Goal: Task Accomplishment & Management: Manage account settings

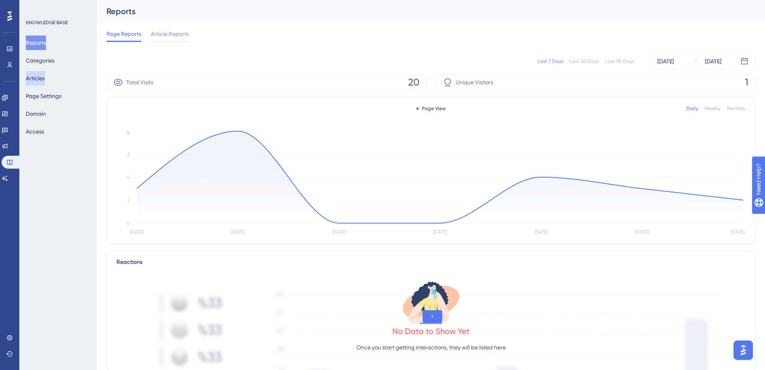
click at [37, 81] on button "Articles" at bounding box center [35, 78] width 19 height 15
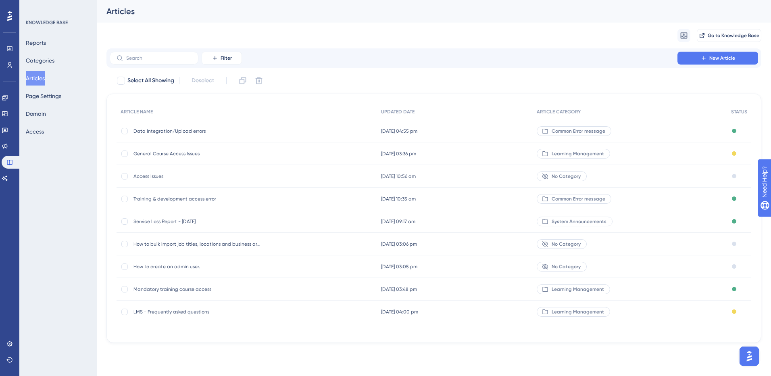
click at [157, 134] on span "Data Integration/Upload errors" at bounding box center [198, 131] width 129 height 6
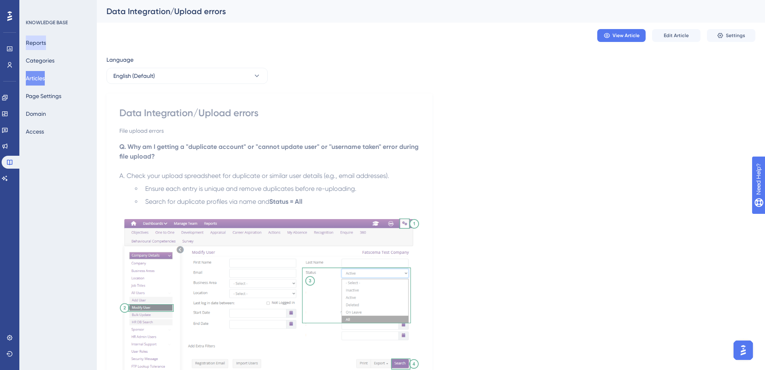
drag, startPoint x: 2, startPoint y: 5, endPoint x: 54, endPoint y: -39, distance: 68.4
click at [54, 0] on html "Performance Users Engagement Widgets Feedback Product Updates Knowledge Base AI…" at bounding box center [382, 0] width 765 height 0
click at [49, 63] on button "Categories" at bounding box center [40, 60] width 29 height 15
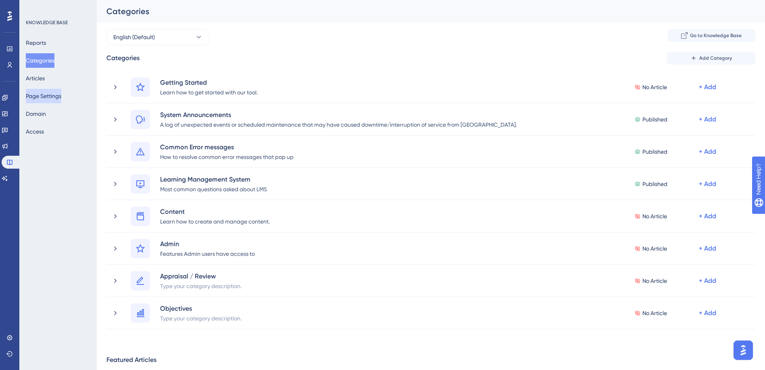
click at [45, 98] on button "Page Settings" at bounding box center [44, 96] width 36 height 15
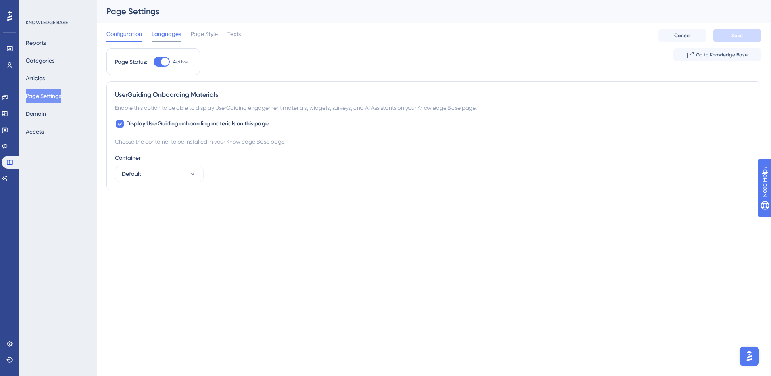
click at [161, 35] on span "Languages" at bounding box center [166, 34] width 29 height 10
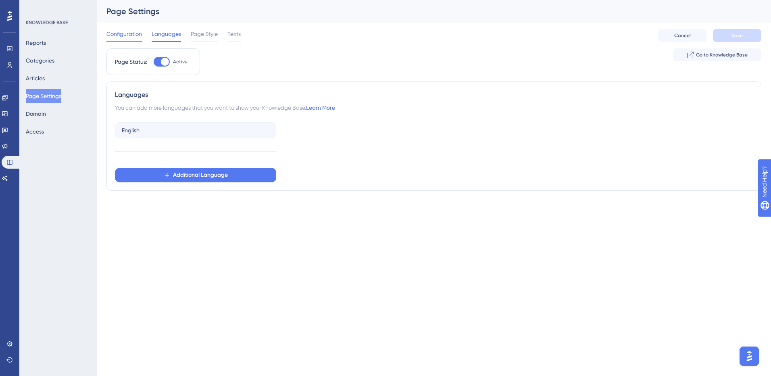
click at [130, 34] on span "Configuration" at bounding box center [125, 34] width 36 height 10
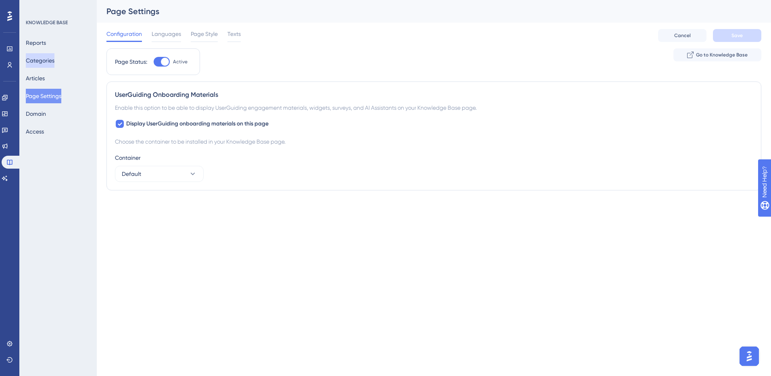
click at [46, 58] on button "Categories" at bounding box center [40, 60] width 29 height 15
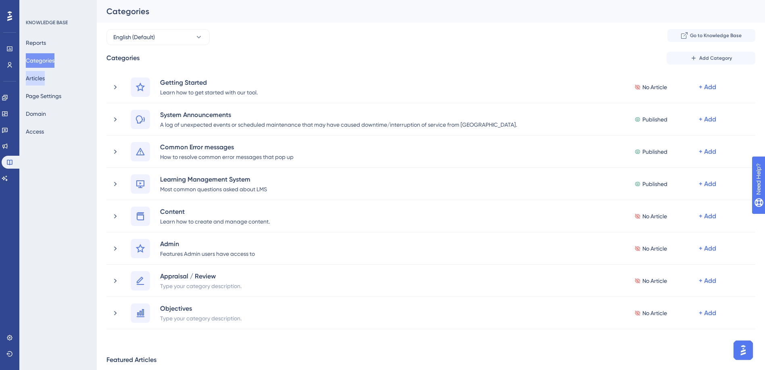
drag, startPoint x: 37, startPoint y: 76, endPoint x: 40, endPoint y: 88, distance: 12.3
click at [37, 76] on button "Articles" at bounding box center [35, 78] width 19 height 15
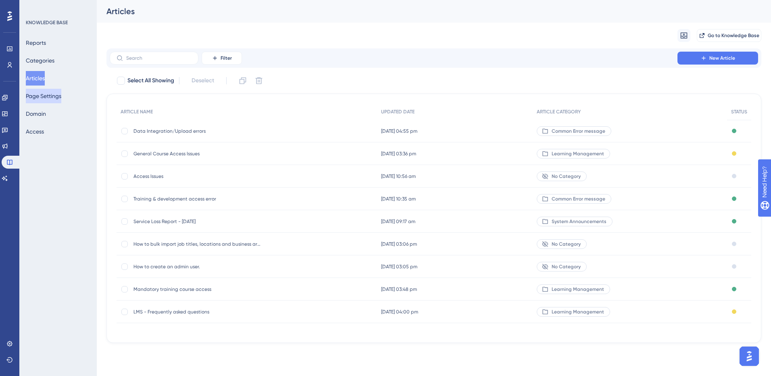
click at [41, 97] on button "Page Settings" at bounding box center [44, 96] width 36 height 15
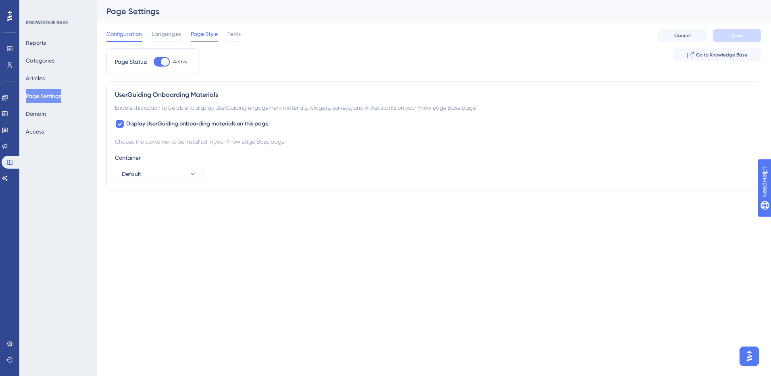
click at [211, 35] on span "Page Style" at bounding box center [204, 34] width 27 height 10
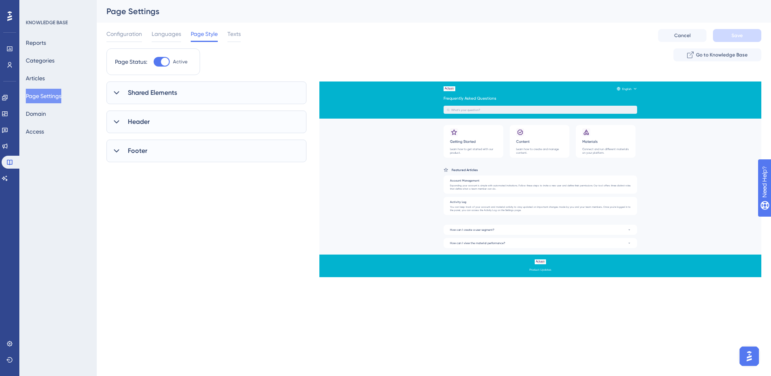
click at [114, 121] on icon at bounding box center [117, 122] width 8 height 8
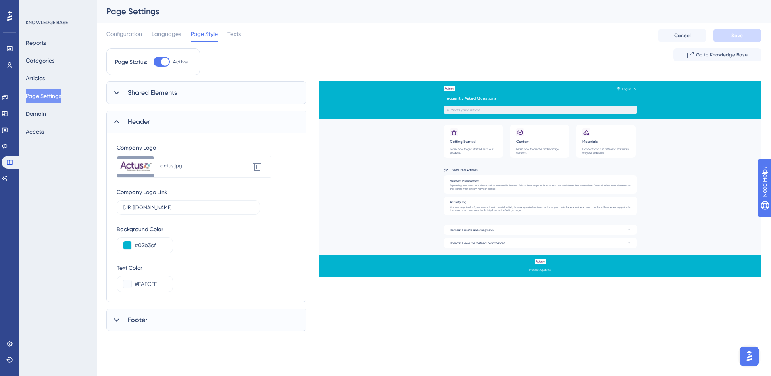
click at [118, 95] on icon at bounding box center [117, 93] width 8 height 8
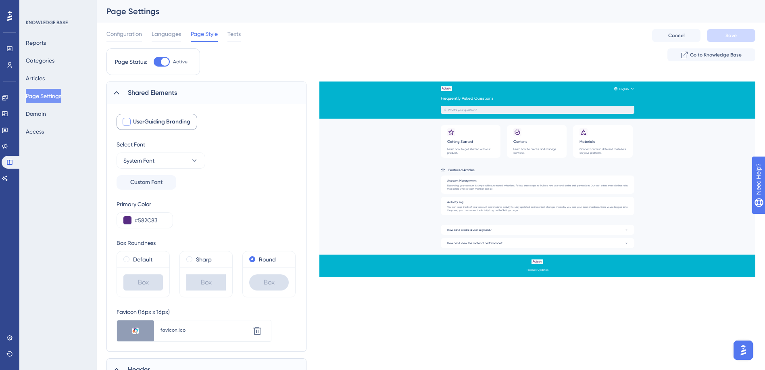
click at [128, 121] on div at bounding box center [127, 122] width 8 height 8
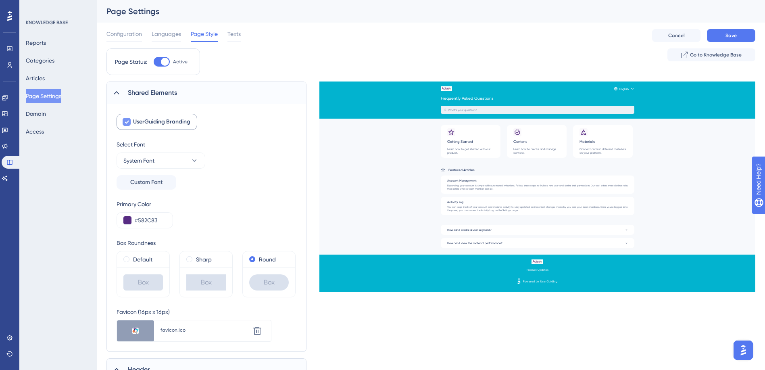
click at [128, 121] on icon at bounding box center [127, 122] width 4 height 3
checkbox input "false"
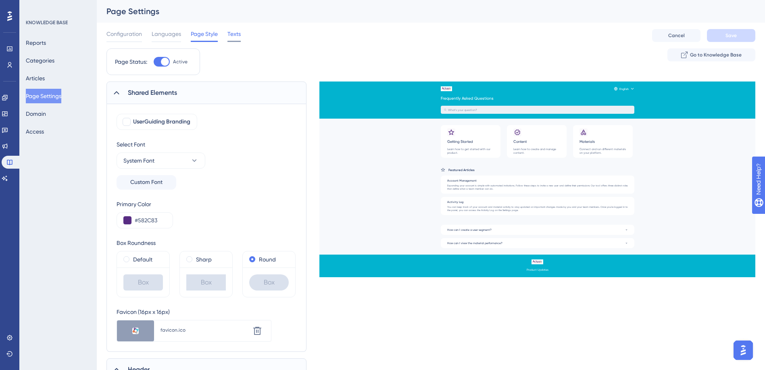
click at [236, 32] on span "Texts" at bounding box center [234, 34] width 13 height 10
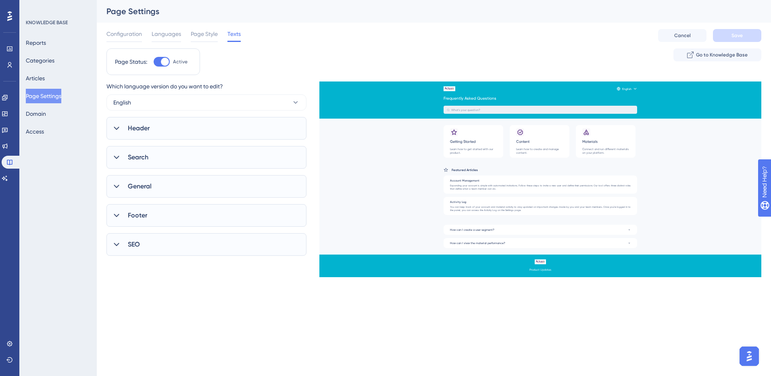
click at [112, 128] on div at bounding box center [117, 128] width 10 height 10
click at [114, 259] on icon at bounding box center [117, 256] width 8 height 8
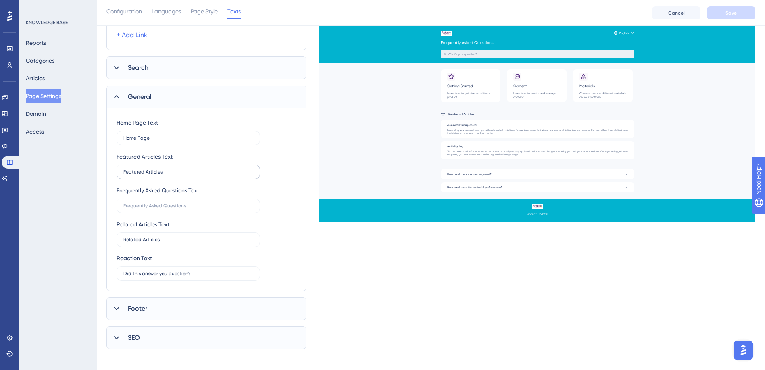
scroll to position [167, 0]
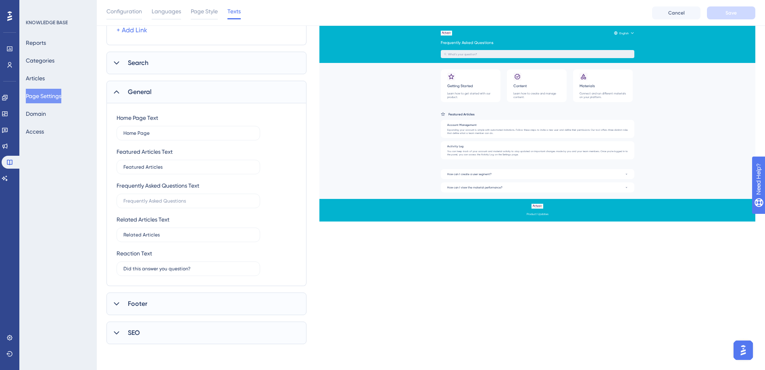
click at [117, 331] on icon at bounding box center [117, 333] width 8 height 8
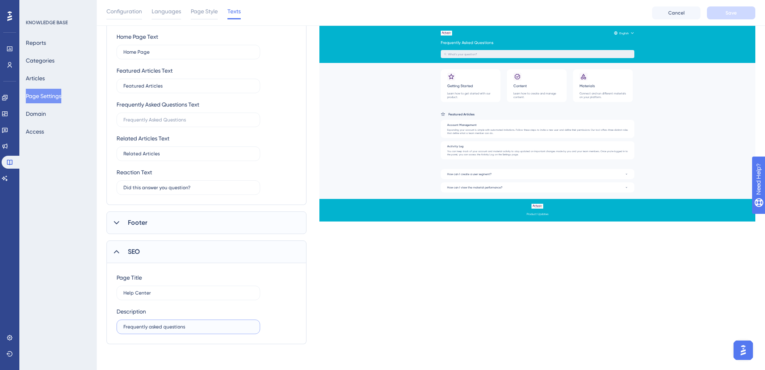
click at [194, 329] on input "Frequently asked questions" at bounding box center [188, 327] width 130 height 6
type input "Frequently asked questions"
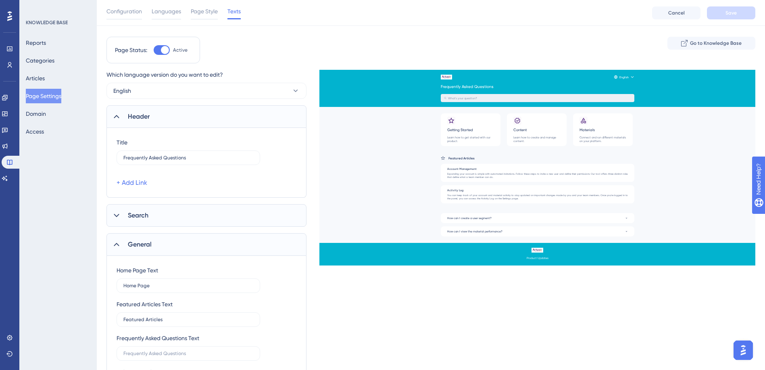
scroll to position [0, 0]
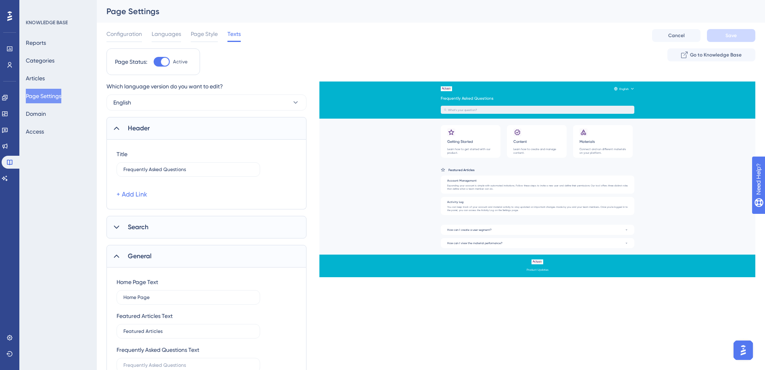
click at [117, 131] on icon at bounding box center [117, 128] width 8 height 8
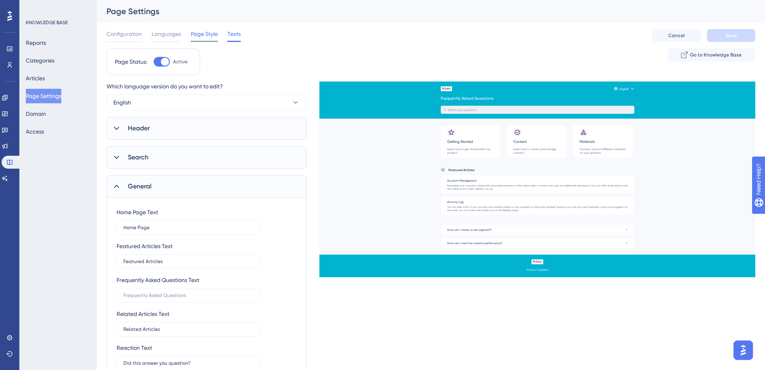
click at [196, 36] on span "Page Style" at bounding box center [204, 34] width 27 height 10
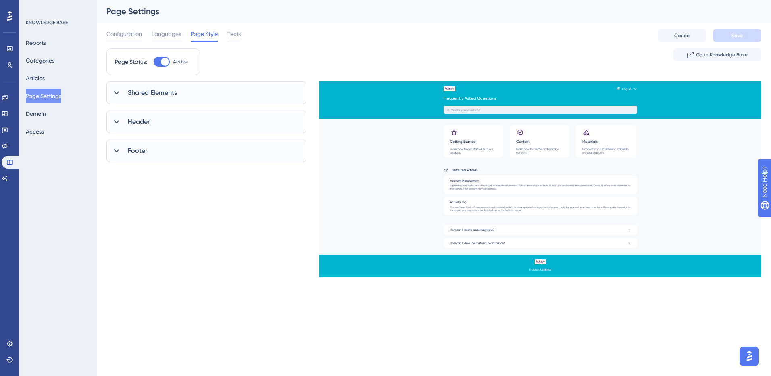
click at [116, 123] on icon at bounding box center [116, 121] width 5 height 3
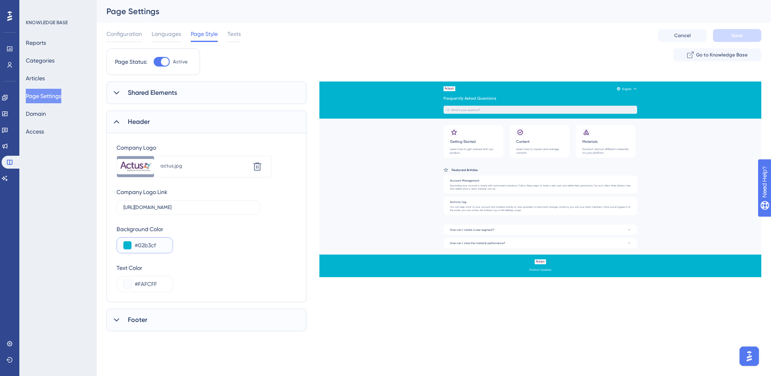
click at [152, 248] on input "#02b3cf" at bounding box center [150, 245] width 31 height 10
click at [129, 248] on button at bounding box center [127, 245] width 8 height 8
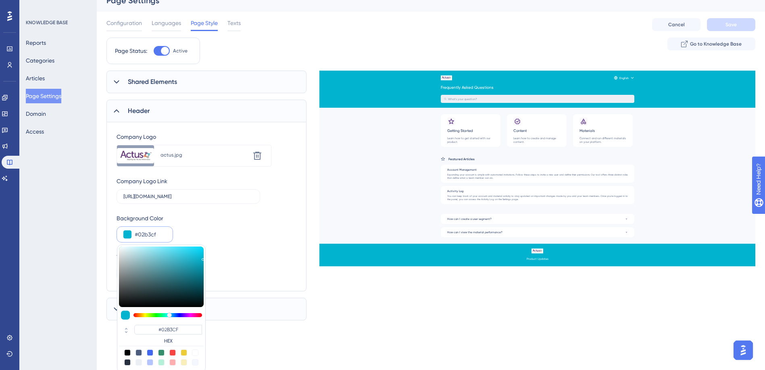
scroll to position [13, 0]
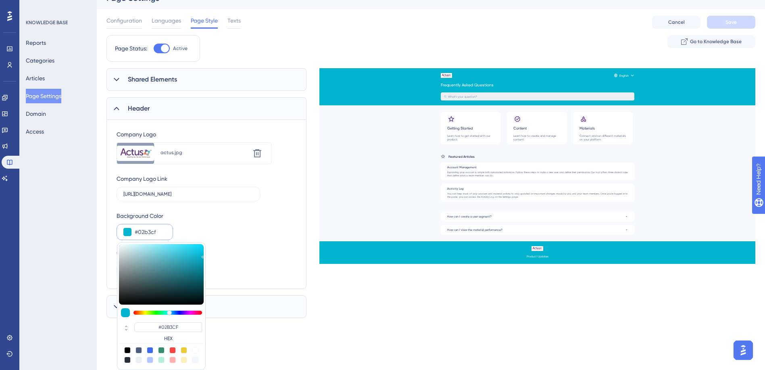
click at [75, 227] on div "KNOWLEDGE BASE Reports Categories Articles Page Settings Domain Access" at bounding box center [57, 185] width 77 height 370
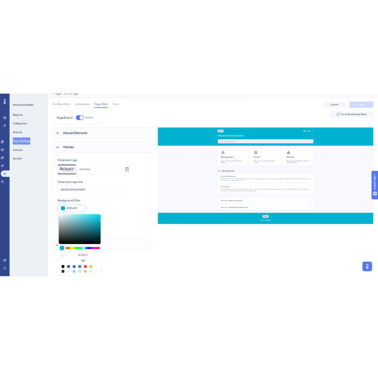
scroll to position [0, 0]
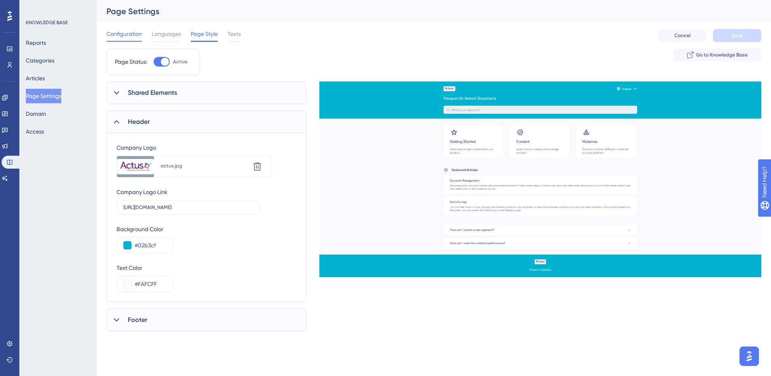
click at [134, 34] on span "Configuration" at bounding box center [125, 34] width 36 height 10
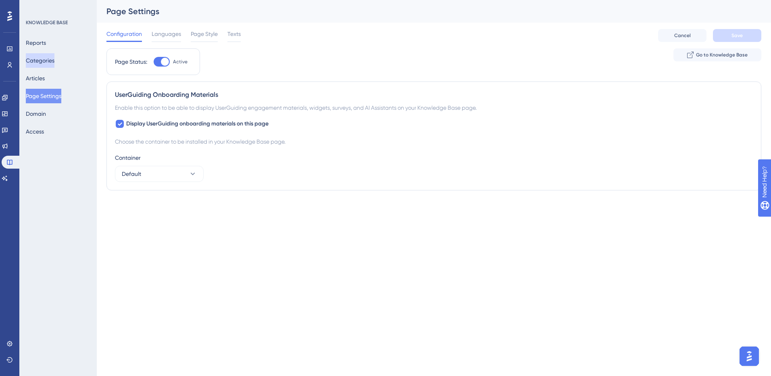
click at [34, 64] on button "Categories" at bounding box center [40, 60] width 29 height 15
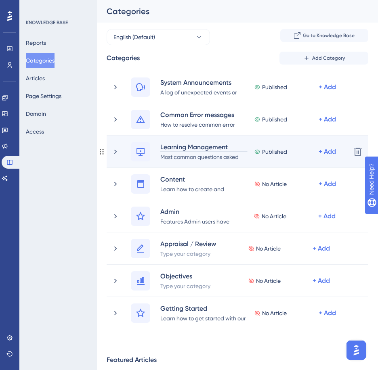
click at [188, 147] on div "Learning Management System" at bounding box center [204, 147] width 88 height 10
click at [107, 152] on div "Learning Management System Most common questions asked about LMS Published + Ad…" at bounding box center [237, 152] width 261 height 32
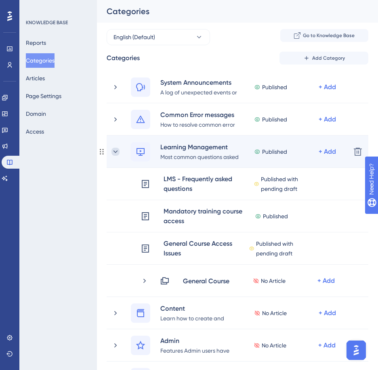
click at [114, 154] on icon at bounding box center [115, 152] width 8 height 8
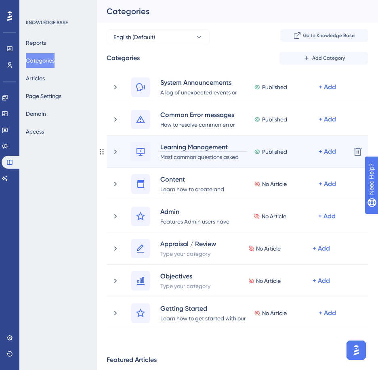
click at [179, 150] on div "Learning Management System" at bounding box center [204, 147] width 88 height 10
click at [218, 152] on div "Most common questions asked about LMS" at bounding box center [204, 157] width 88 height 10
click at [227, 147] on div "Learning Management System" at bounding box center [204, 147] width 88 height 10
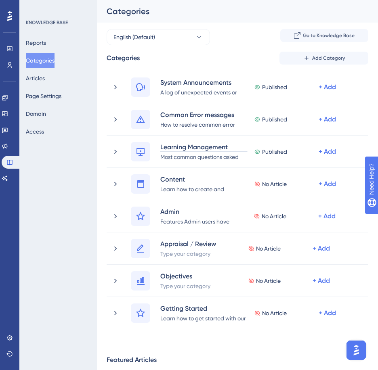
click at [40, 58] on button "Categories" at bounding box center [40, 60] width 29 height 15
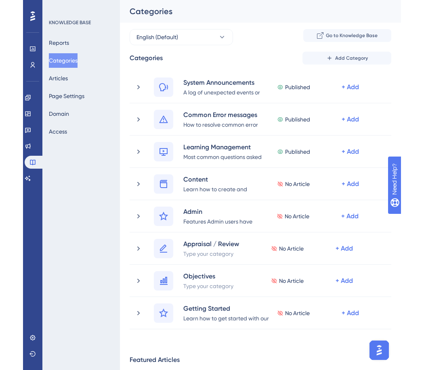
scroll to position [0, 6]
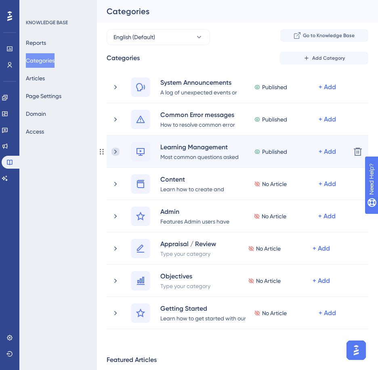
click at [111, 152] on icon at bounding box center [115, 152] width 8 height 8
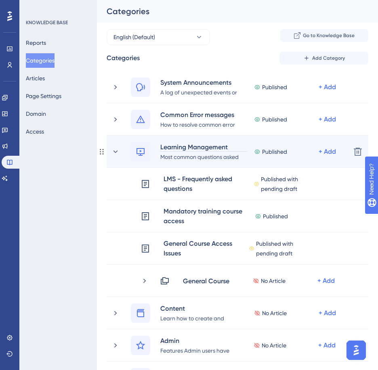
click at [160, 149] on div "Learning Management System" at bounding box center [204, 147] width 88 height 10
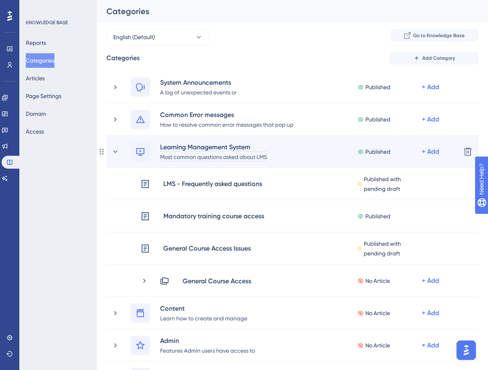
click at [191, 157] on div "Most common questions asked about LMS" at bounding box center [214, 157] width 108 height 10
click at [166, 142] on div "Learning Management System" at bounding box center [214, 147] width 108 height 10
click at [165, 147] on div "Learning Management System" at bounding box center [214, 147] width 108 height 10
click at [240, 148] on div "Learning Management System" at bounding box center [214, 147] width 108 height 10
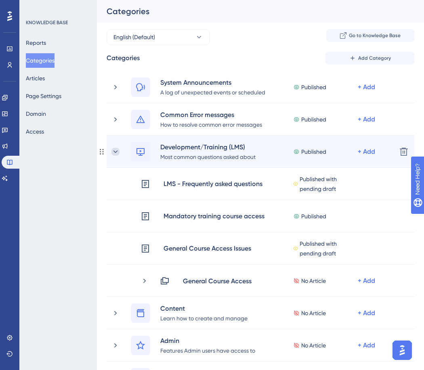
click at [113, 152] on icon at bounding box center [115, 151] width 4 height 2
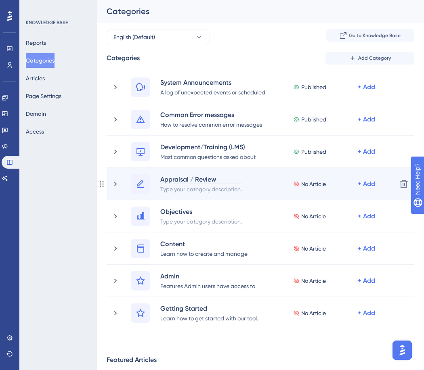
click at [183, 182] on div "Appraisal / Review" at bounding box center [201, 179] width 82 height 10
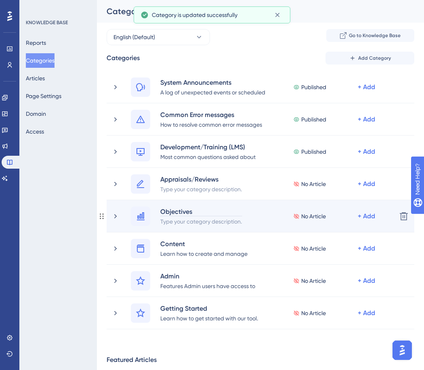
click at [191, 212] on div "Objectives" at bounding box center [201, 212] width 82 height 10
click at [198, 214] on div "Objectives" at bounding box center [201, 212] width 82 height 10
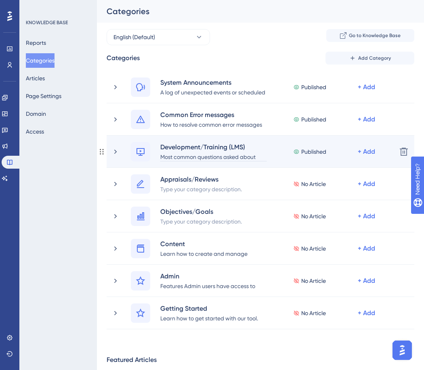
click at [181, 155] on div "Most common questions asked about LMS" at bounding box center [213, 157] width 107 height 10
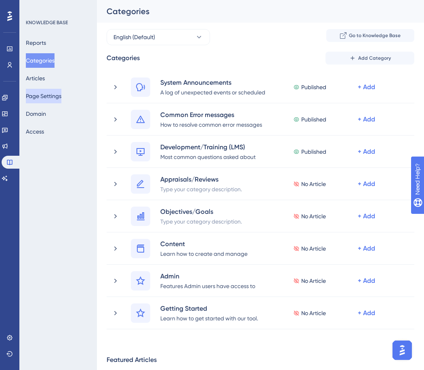
click at [45, 98] on button "Page Settings" at bounding box center [44, 96] width 36 height 15
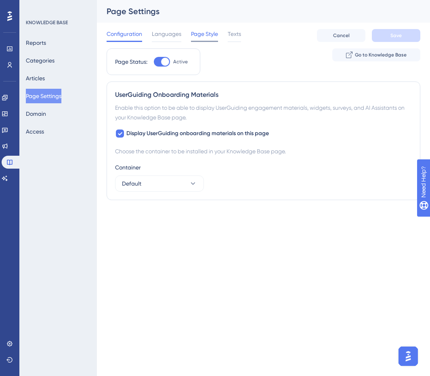
click at [207, 33] on span "Page Style" at bounding box center [204, 34] width 27 height 10
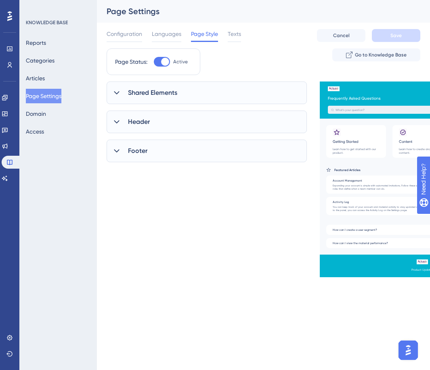
click at [243, 37] on div "Configuration Languages Page Style Texts Cancel Save" at bounding box center [263, 36] width 313 height 26
click at [236, 37] on span "Texts" at bounding box center [234, 34] width 13 height 10
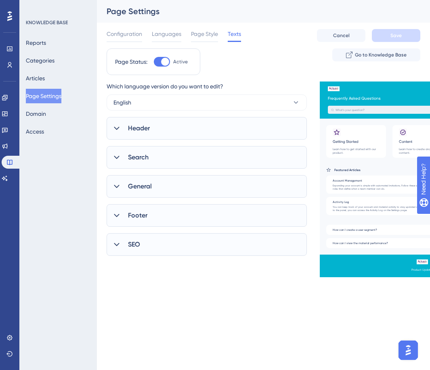
click at [113, 243] on icon at bounding box center [117, 244] width 8 height 8
click at [165, 288] on label "Help Center" at bounding box center [189, 285] width 144 height 15
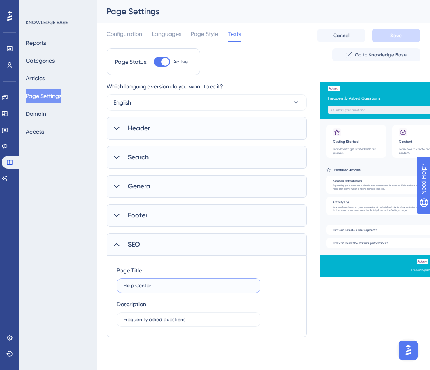
click at [165, 288] on input "Help Center" at bounding box center [188, 286] width 130 height 6
drag, startPoint x: 191, startPoint y: 284, endPoint x: 152, endPoint y: 284, distance: 38.7
click at [152, 284] on input "Help Center & troubleshooting" at bounding box center [188, 286] width 130 height 6
type input "Help Centre"
click at [88, 293] on div "KNOWLEDGE BASE Reports Categories Articles Page Settings Domain Access" at bounding box center [57, 185] width 77 height 370
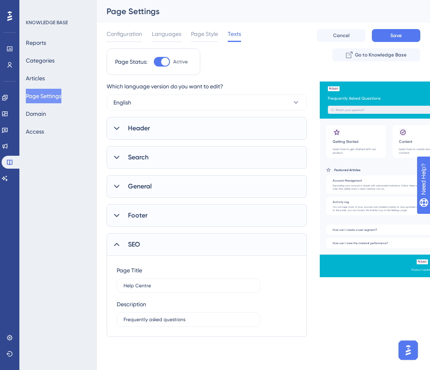
click at [118, 244] on icon at bounding box center [117, 244] width 8 height 8
click at [390, 35] on span "Save" at bounding box center [395, 35] width 11 height 6
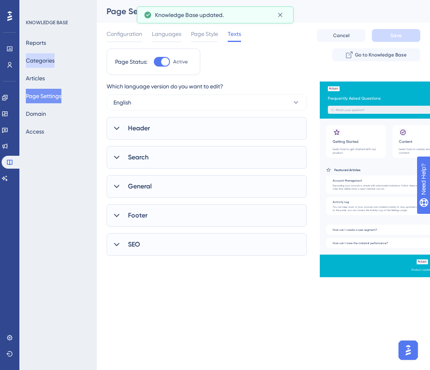
click at [49, 60] on button "Categories" at bounding box center [40, 60] width 29 height 15
